Goal: Go to known website: Go to known website

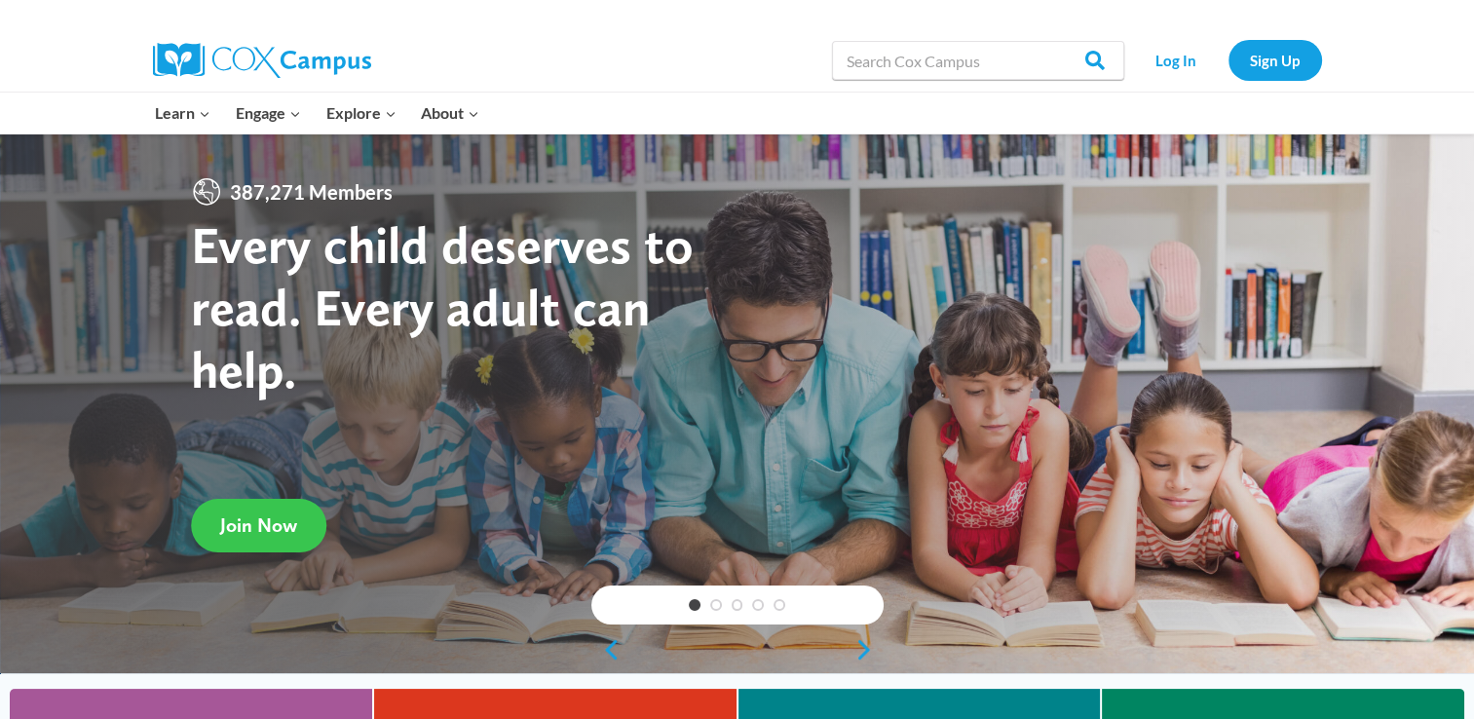
click at [281, 513] on link "Join Now" at bounding box center [258, 526] width 135 height 54
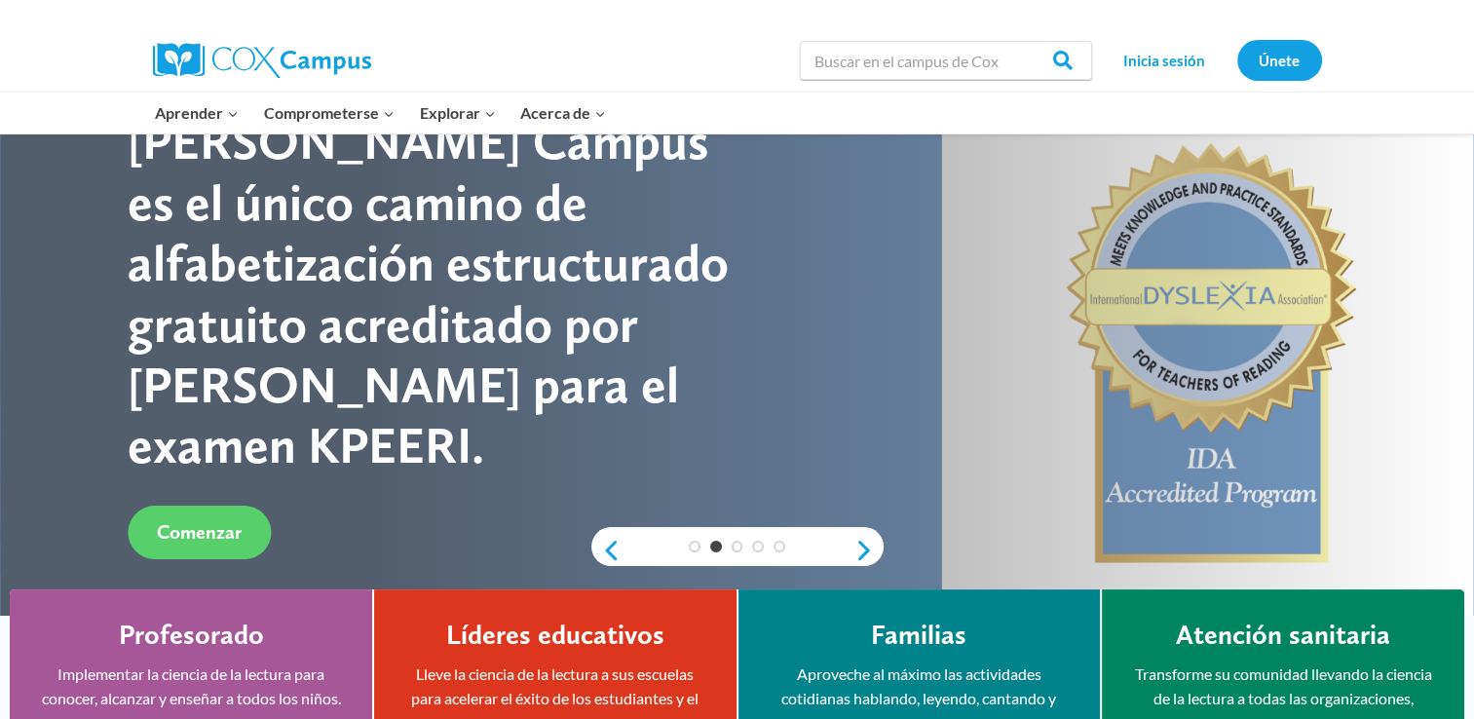
scroll to position [88, 0]
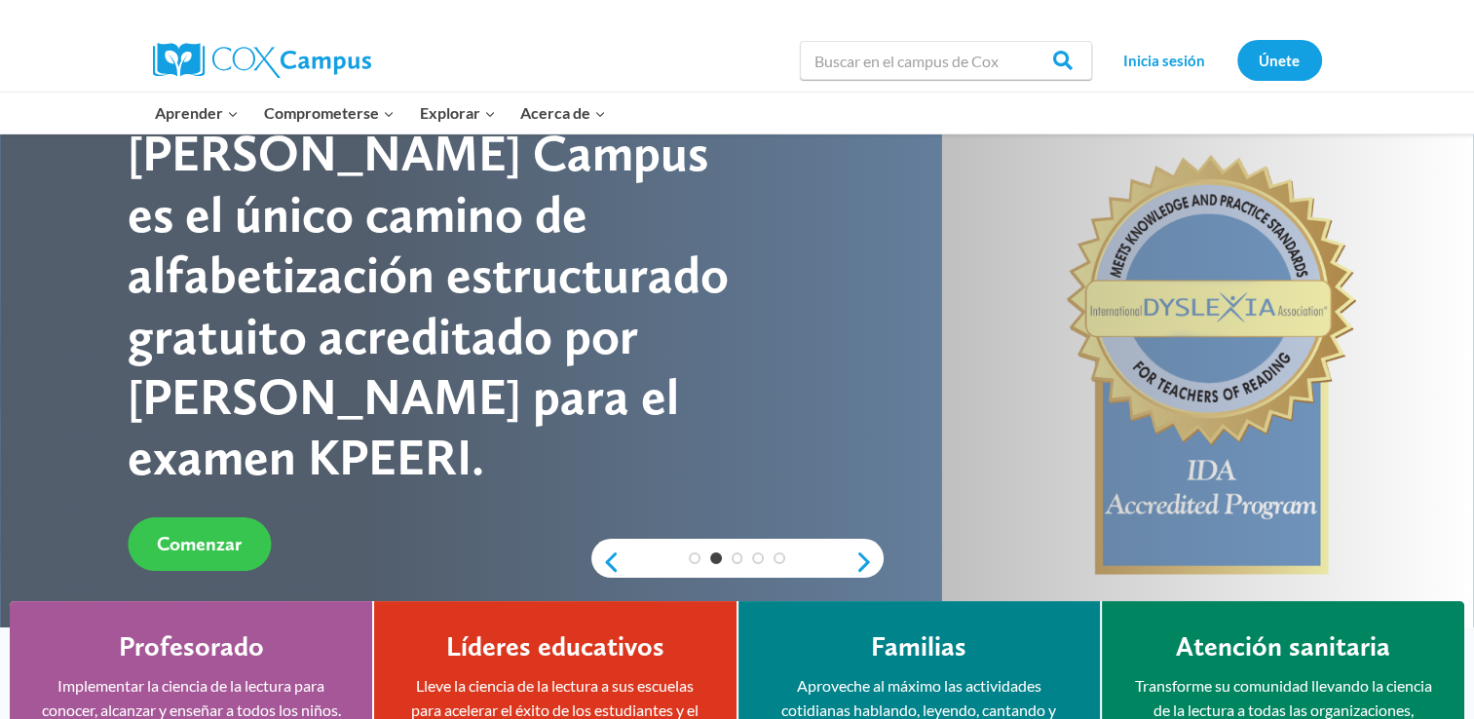
click at [187, 532] on span "Comenzar" at bounding box center [199, 543] width 85 height 23
